Goal: Information Seeking & Learning: Learn about a topic

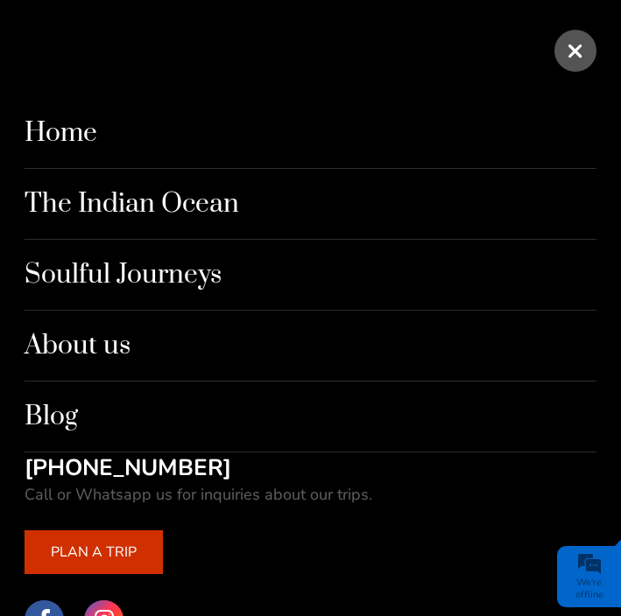
click at [54, 410] on link "Blog" at bounding box center [310, 417] width 571 height 71
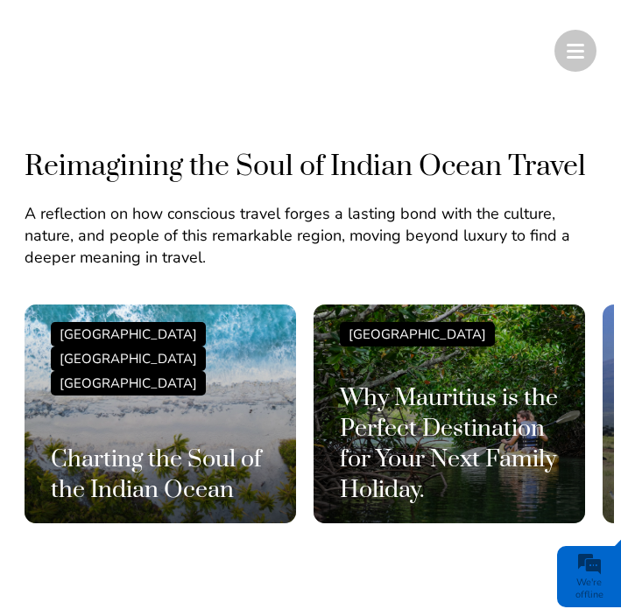
click at [162, 453] on h3 "Charting the Soul of the Indian Ocean" at bounding box center [160, 475] width 219 height 61
